Goal: Task Accomplishment & Management: Manage account settings

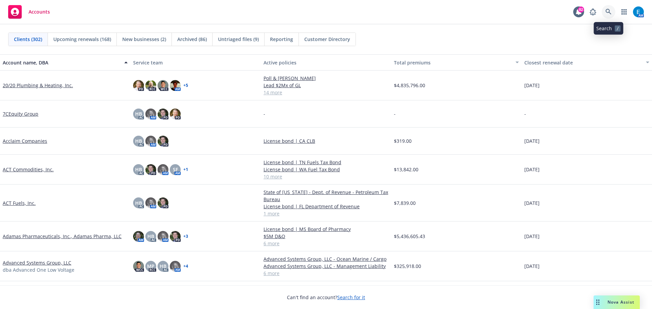
click at [608, 12] on icon at bounding box center [608, 12] width 6 height 6
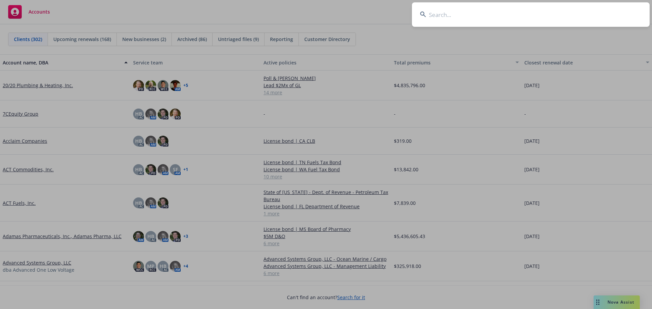
click at [453, 16] on input at bounding box center [531, 14] width 238 height 24
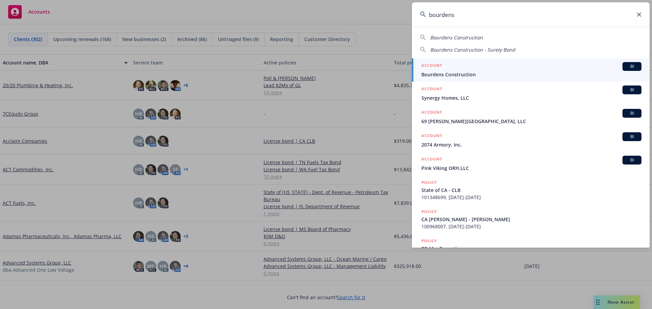
type input "bourdens"
click at [443, 74] on span "Bourdens Construction" at bounding box center [531, 74] width 220 height 7
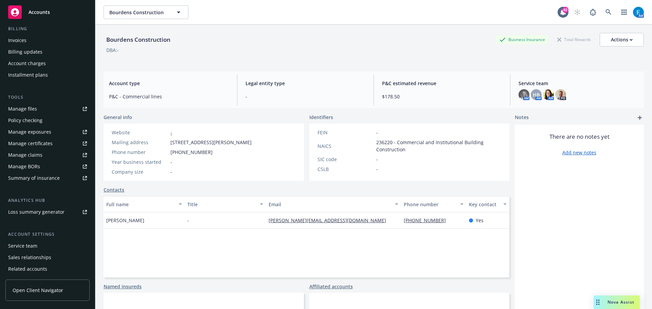
scroll to position [128, 0]
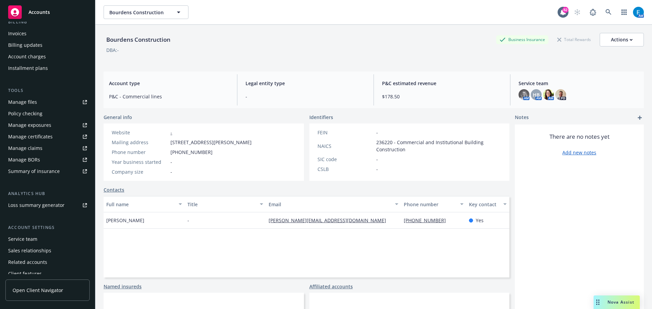
click at [31, 240] on div "Service team" at bounding box center [22, 239] width 29 height 11
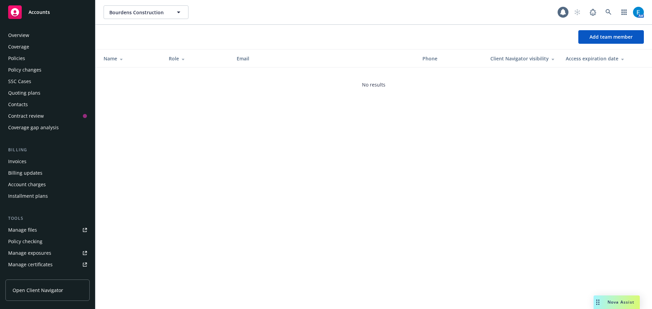
scroll to position [145, 0]
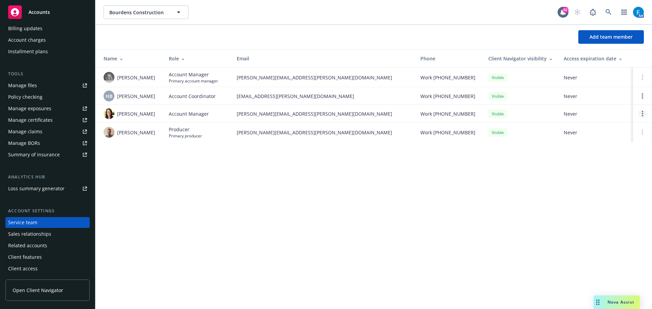
click at [641, 114] on icon "Open options" at bounding box center [641, 113] width 1 height 5
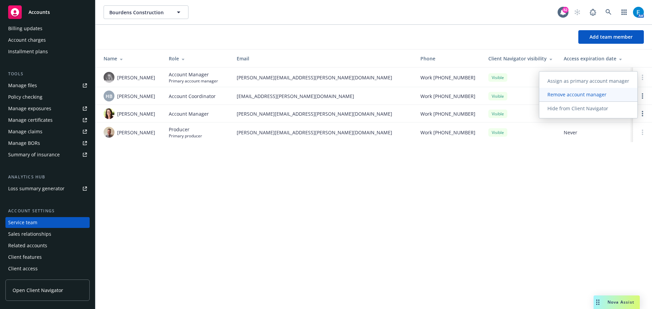
click at [587, 94] on span "Remove account manager" at bounding box center [576, 94] width 75 height 6
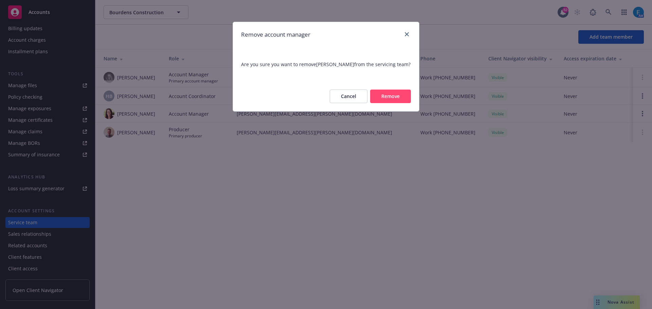
click at [396, 96] on button "Remove" at bounding box center [390, 97] width 41 height 14
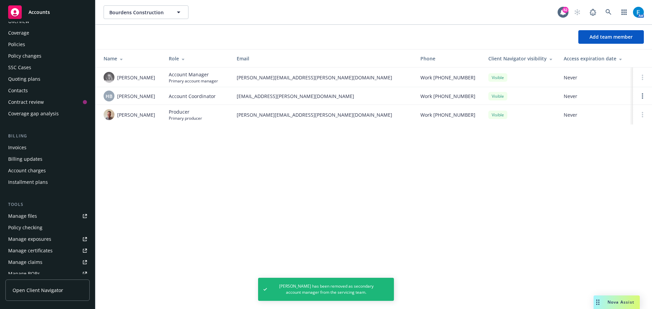
scroll to position [0, 0]
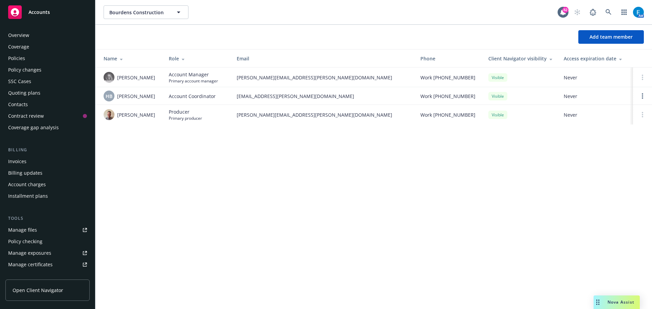
drag, startPoint x: 20, startPoint y: 56, endPoint x: 33, endPoint y: 56, distance: 13.6
click at [20, 56] on div "Policies" at bounding box center [16, 58] width 17 height 11
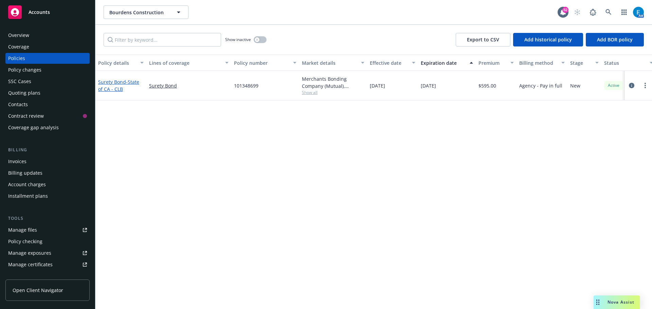
click at [120, 83] on link "Surety Bond - State of CA - CLB" at bounding box center [118, 86] width 41 height 14
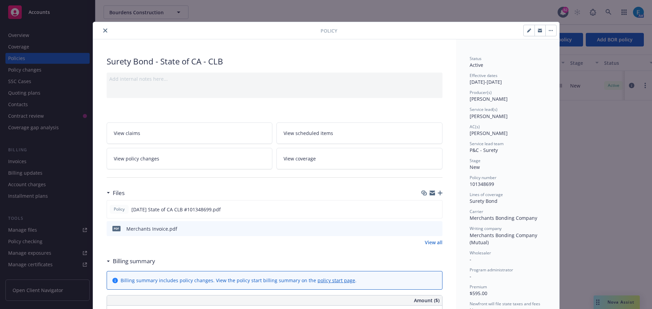
click at [527, 30] on icon "button" at bounding box center [529, 31] width 4 height 4
select select "NEW"
select select "other"
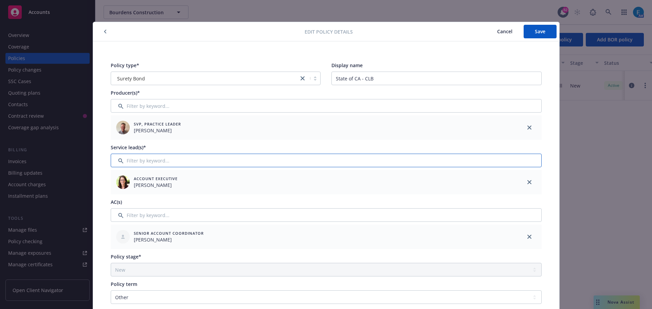
click at [262, 160] on input "Filter by keyword..." at bounding box center [326, 161] width 431 height 14
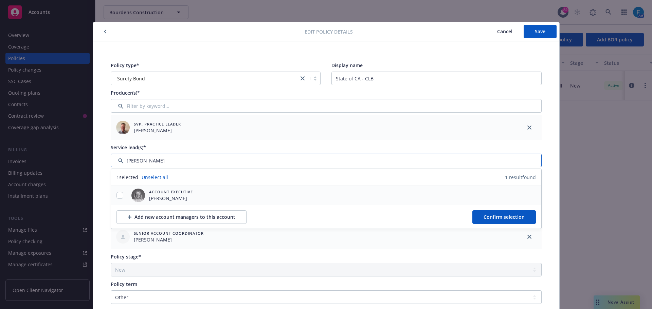
type input "[PERSON_NAME]"
click at [116, 193] on input "checkbox" at bounding box center [119, 195] width 7 height 7
checkbox input "true"
click at [487, 214] on span "Confirm selection" at bounding box center [503, 217] width 41 height 6
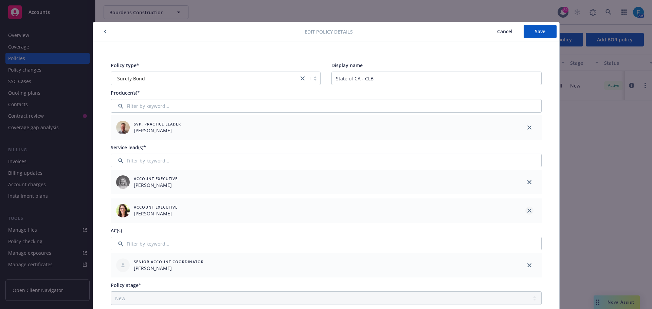
click at [527, 210] on icon "close" at bounding box center [529, 211] width 4 height 4
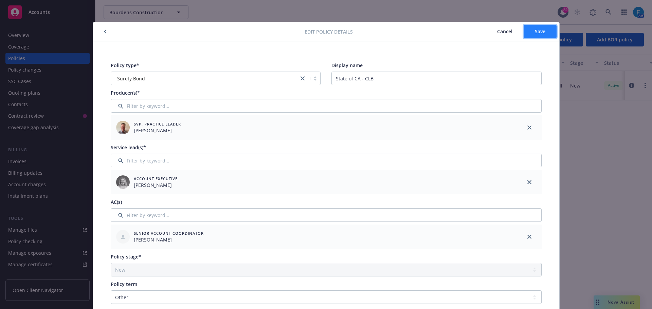
click at [542, 31] on span "Save" at bounding box center [539, 31] width 11 height 6
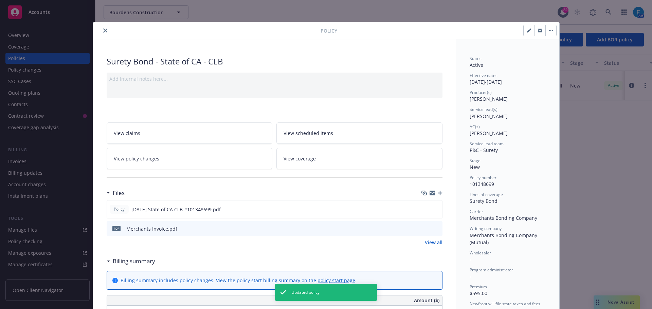
drag, startPoint x: 104, startPoint y: 30, endPoint x: 129, endPoint y: 56, distance: 36.2
click at [103, 30] on icon "close" at bounding box center [105, 31] width 4 height 4
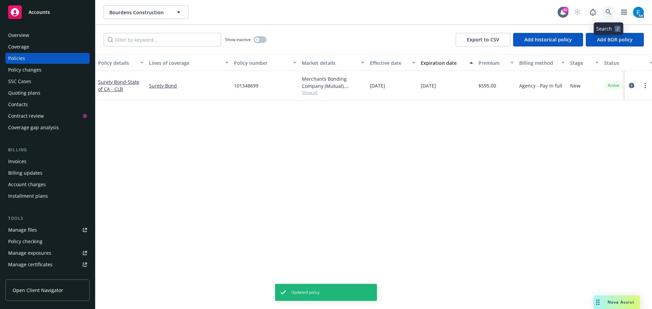
click at [608, 10] on icon at bounding box center [608, 12] width 6 height 6
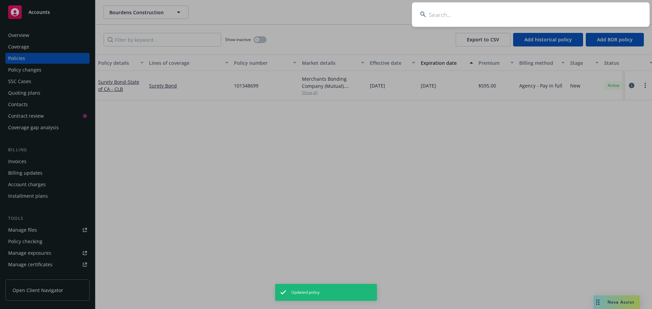
click at [535, 16] on input at bounding box center [531, 14] width 238 height 24
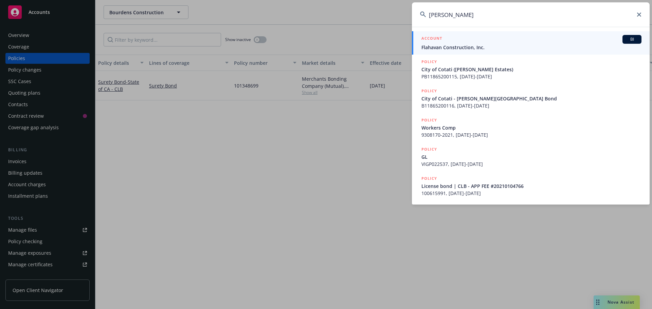
type input "[PERSON_NAME]"
click at [454, 49] on span "Flahavan Construction, Inc." at bounding box center [531, 47] width 220 height 7
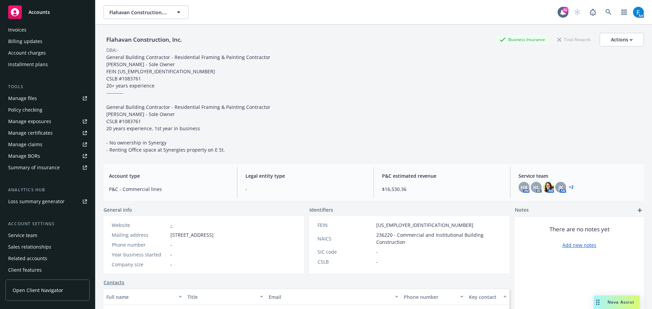
scroll to position [132, 0]
click at [14, 233] on div "Service team" at bounding box center [22, 234] width 29 height 11
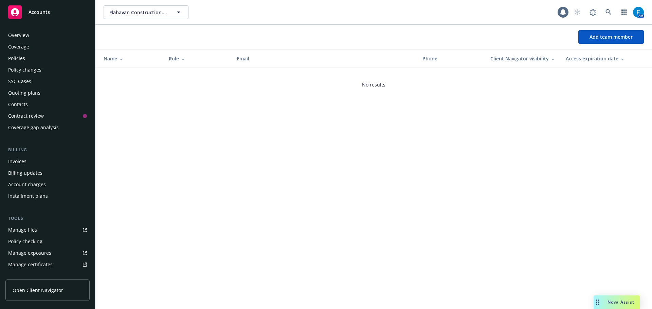
scroll to position [145, 0]
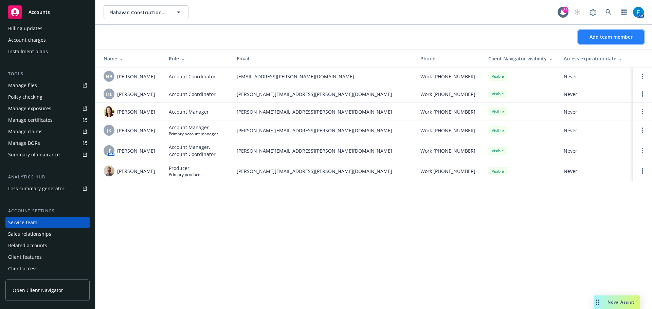
click at [610, 37] on span "Add team member" at bounding box center [610, 37] width 43 height 6
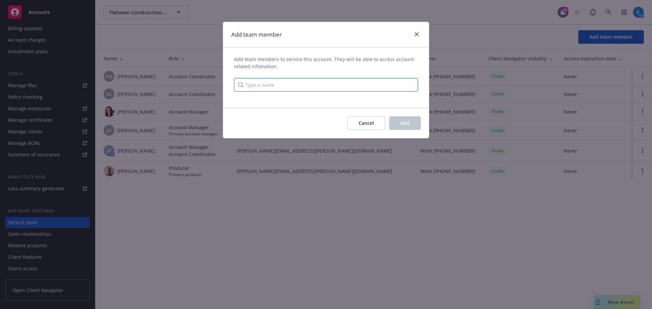
click at [312, 87] on input "Type a name" at bounding box center [326, 85] width 184 height 14
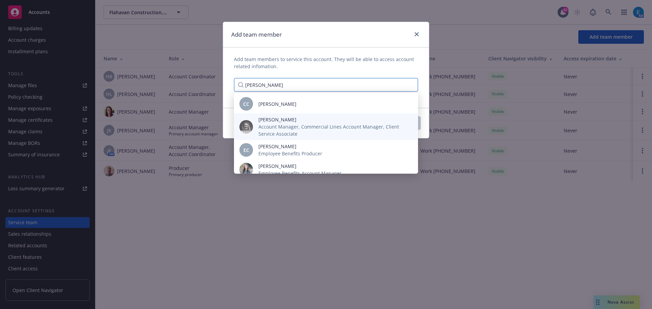
type input "[PERSON_NAME]"
click at [277, 121] on span "[PERSON_NAME]" at bounding box center [332, 119] width 149 height 7
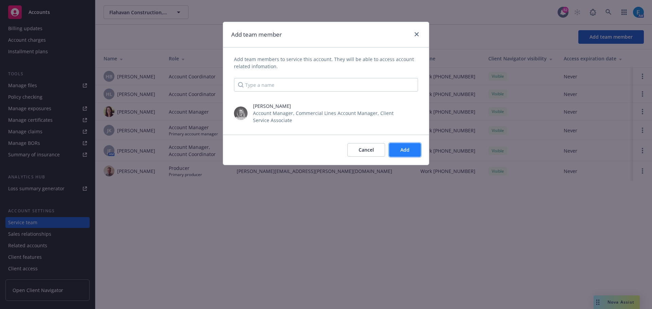
click at [407, 152] on span "Add" at bounding box center [404, 150] width 9 height 6
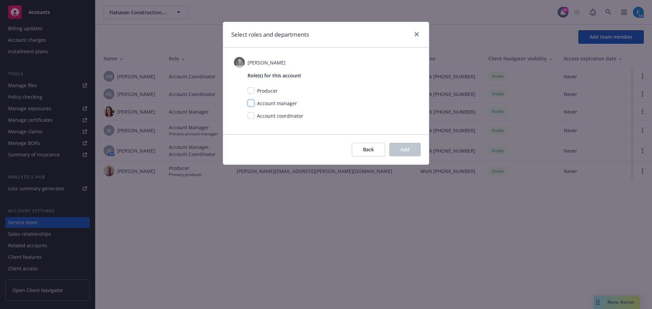
click at [250, 104] on input "checkbox" at bounding box center [250, 103] width 7 height 7
checkbox input "true"
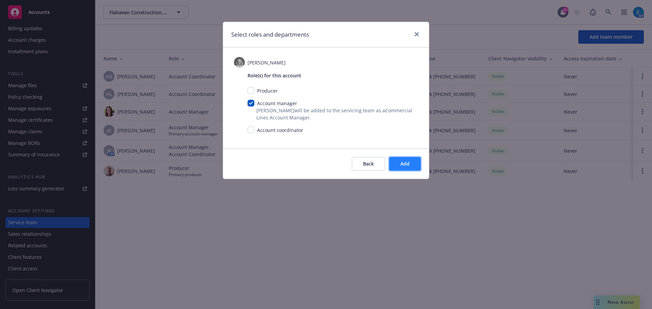
click at [406, 167] on span "Add" at bounding box center [404, 164] width 9 height 6
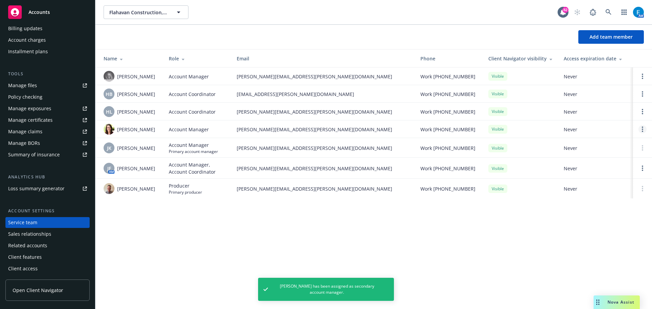
click at [642, 130] on circle "Open options" at bounding box center [641, 129] width 1 height 1
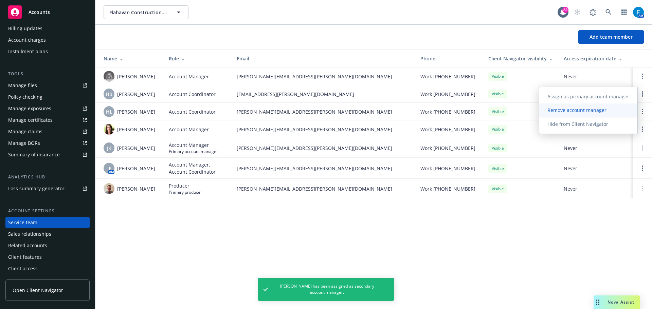
click at [571, 110] on span "Remove account manager" at bounding box center [576, 110] width 75 height 6
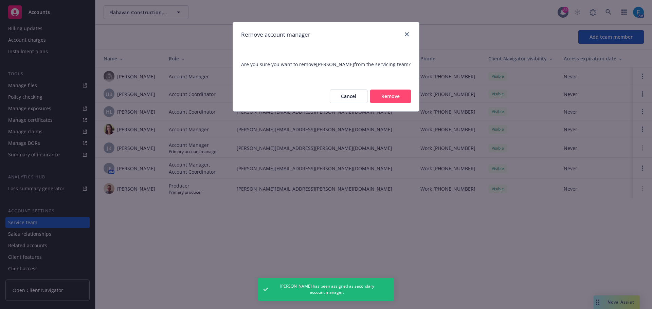
click at [391, 94] on button "Remove" at bounding box center [390, 97] width 41 height 14
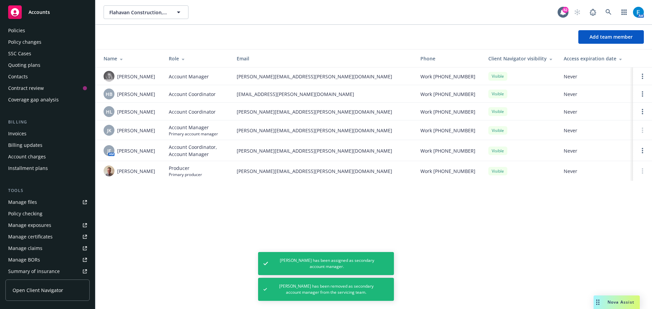
scroll to position [22, 0]
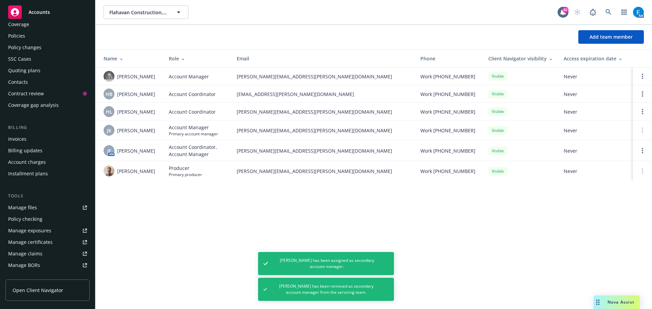
click at [24, 35] on div "Policies" at bounding box center [16, 36] width 17 height 11
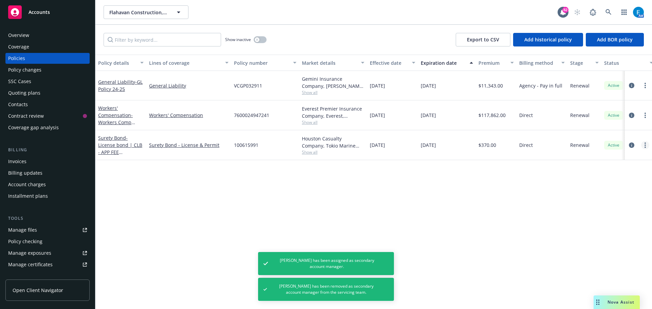
click at [644, 146] on link "more" at bounding box center [645, 145] width 8 height 8
click at [505, 184] on div "Policy details Lines of coverage Policy number Market details Effective date Ex…" at bounding box center [373, 182] width 556 height 255
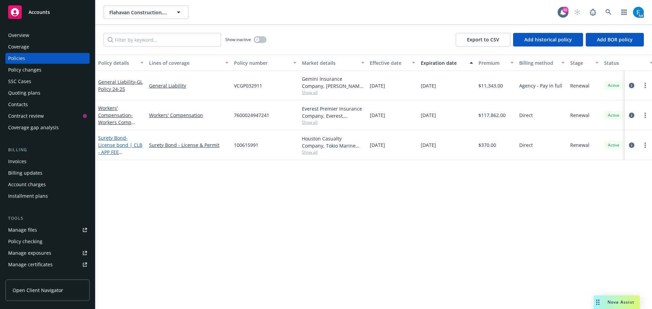
click at [110, 145] on span "- License bond | CLB - APP FEE #20210104766" at bounding box center [120, 149] width 44 height 28
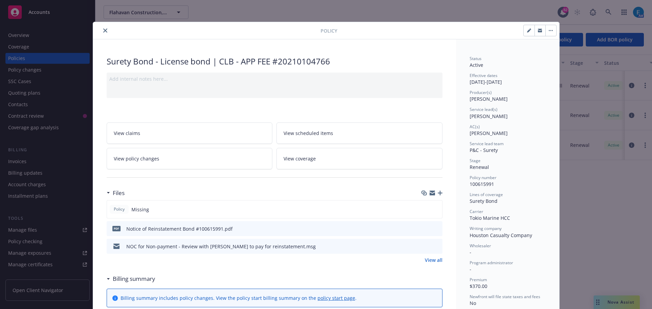
click at [527, 32] on icon "button" at bounding box center [528, 30] width 3 height 3
select select "RENEWAL"
select select "other"
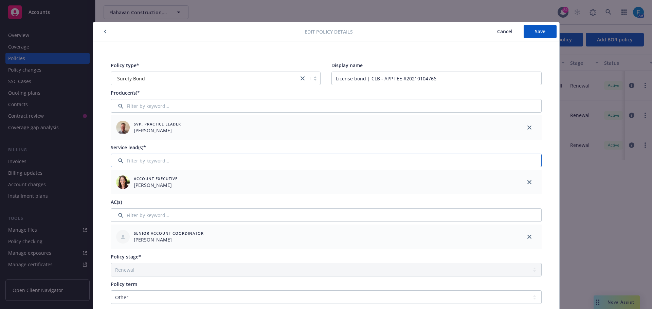
click at [212, 161] on input "Filter by keyword..." at bounding box center [326, 161] width 431 height 14
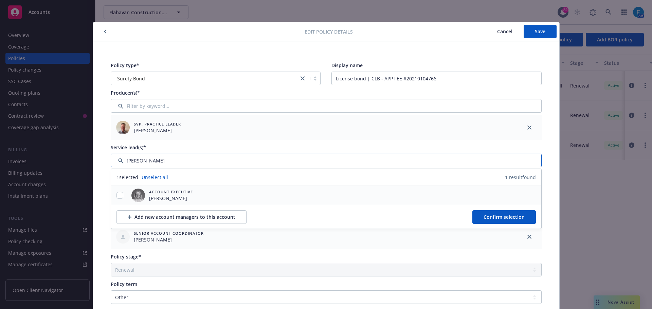
type input "[PERSON_NAME]"
click at [116, 194] on input "checkbox" at bounding box center [119, 195] width 7 height 7
checkbox input "true"
click at [480, 216] on button "Confirm selection" at bounding box center [503, 217] width 63 height 14
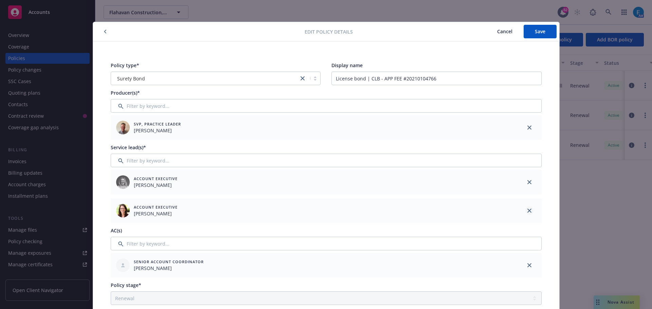
click at [527, 212] on icon "close" at bounding box center [529, 211] width 4 height 4
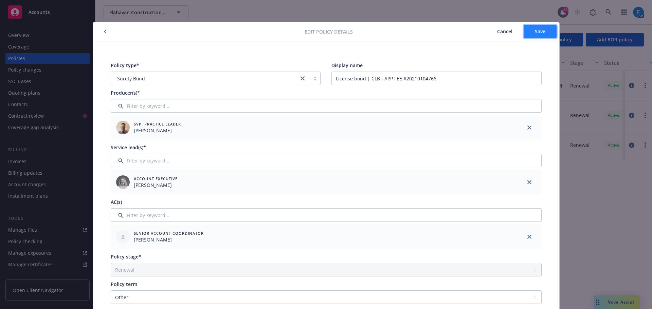
click at [539, 32] on span "Save" at bounding box center [539, 31] width 11 height 6
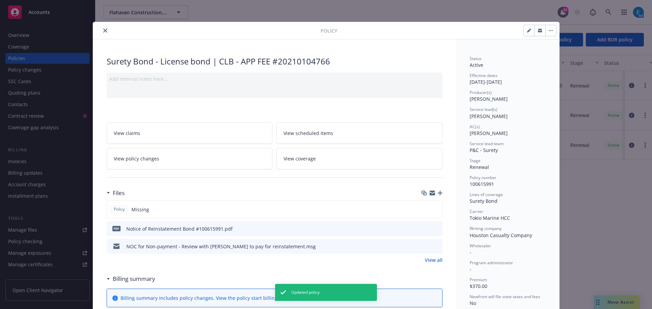
click at [103, 31] on icon "close" at bounding box center [105, 31] width 4 height 4
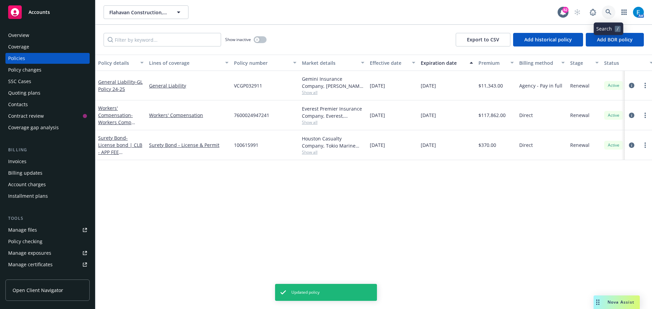
click at [606, 10] on icon at bounding box center [608, 12] width 6 height 6
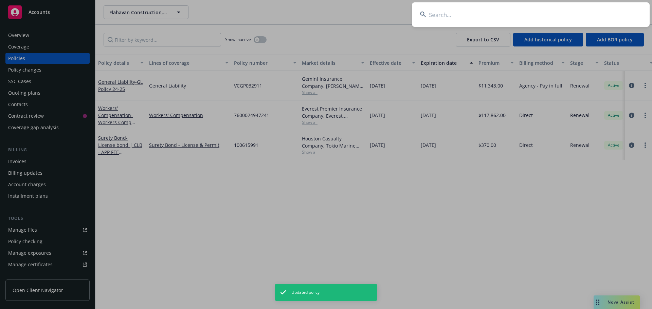
click at [568, 14] on input at bounding box center [531, 14] width 238 height 24
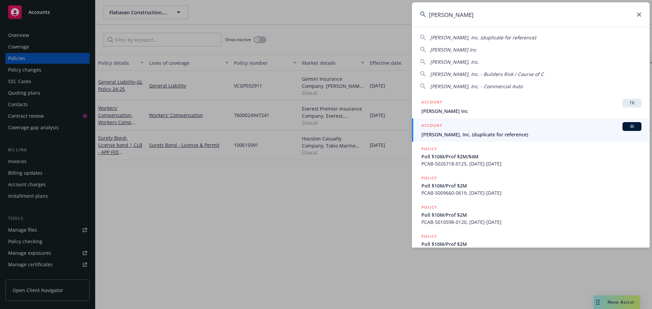
click at [451, 49] on span "[PERSON_NAME] Inc" at bounding box center [453, 49] width 46 height 6
type input "[PERSON_NAME] Inc"
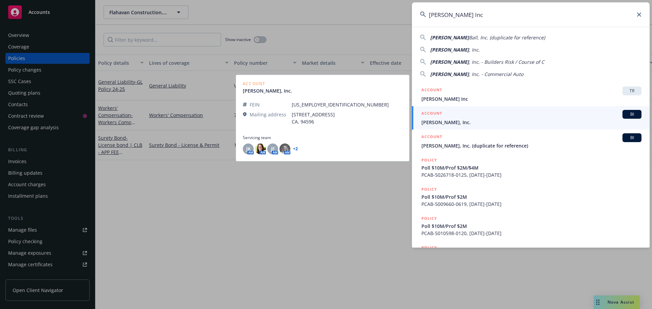
click at [452, 122] on span "[PERSON_NAME], Inc." at bounding box center [531, 122] width 220 height 7
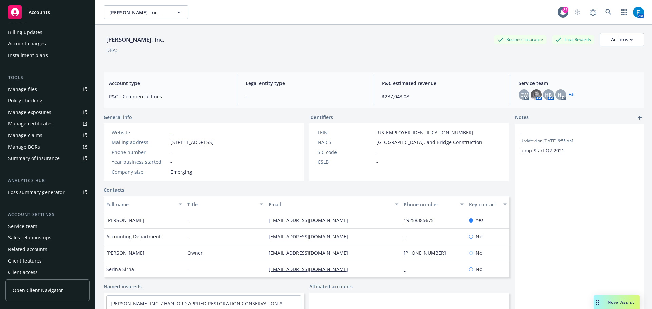
scroll to position [156, 0]
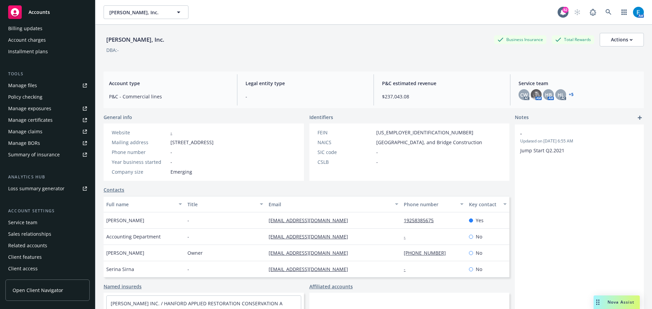
click at [32, 224] on div "Service team" at bounding box center [22, 222] width 29 height 11
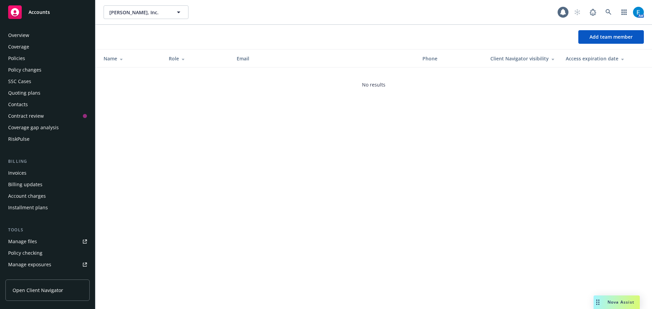
scroll to position [156, 0]
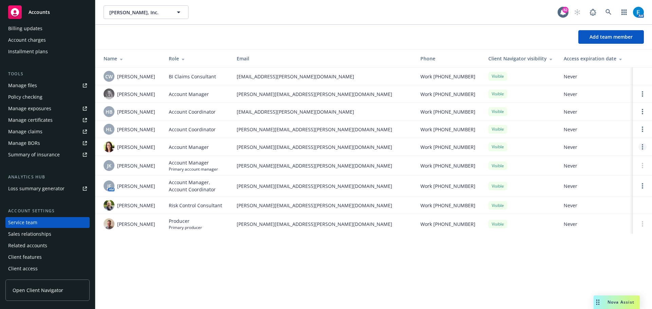
click at [642, 147] on circle "Open options" at bounding box center [641, 146] width 1 height 1
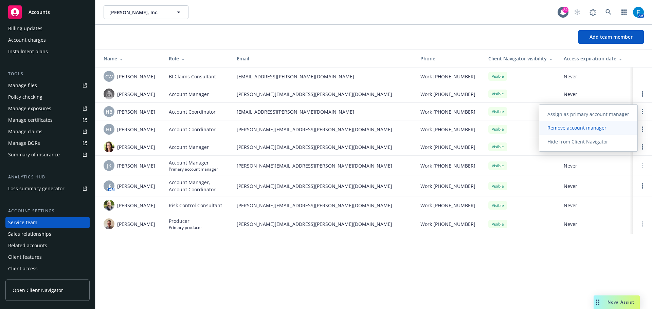
click at [564, 129] on span "Remove account manager" at bounding box center [576, 128] width 75 height 6
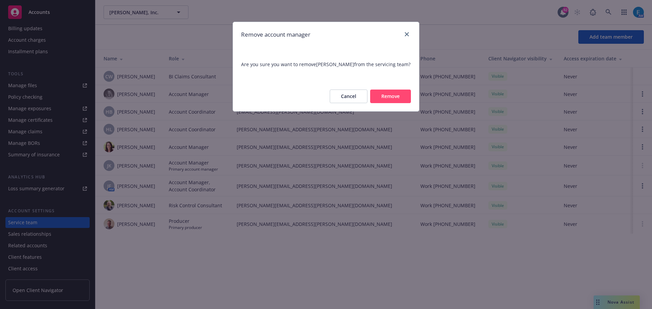
click at [388, 94] on button "Remove" at bounding box center [390, 97] width 41 height 14
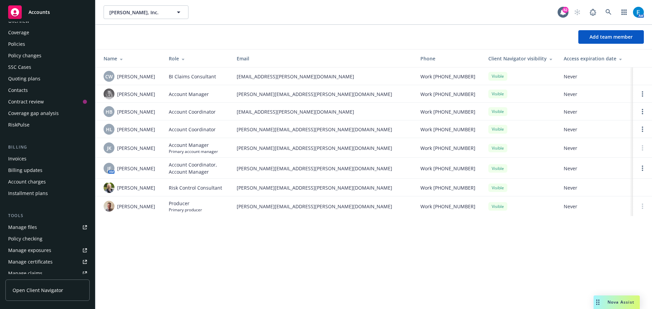
scroll to position [0, 0]
